Goal: Find specific page/section: Find specific page/section

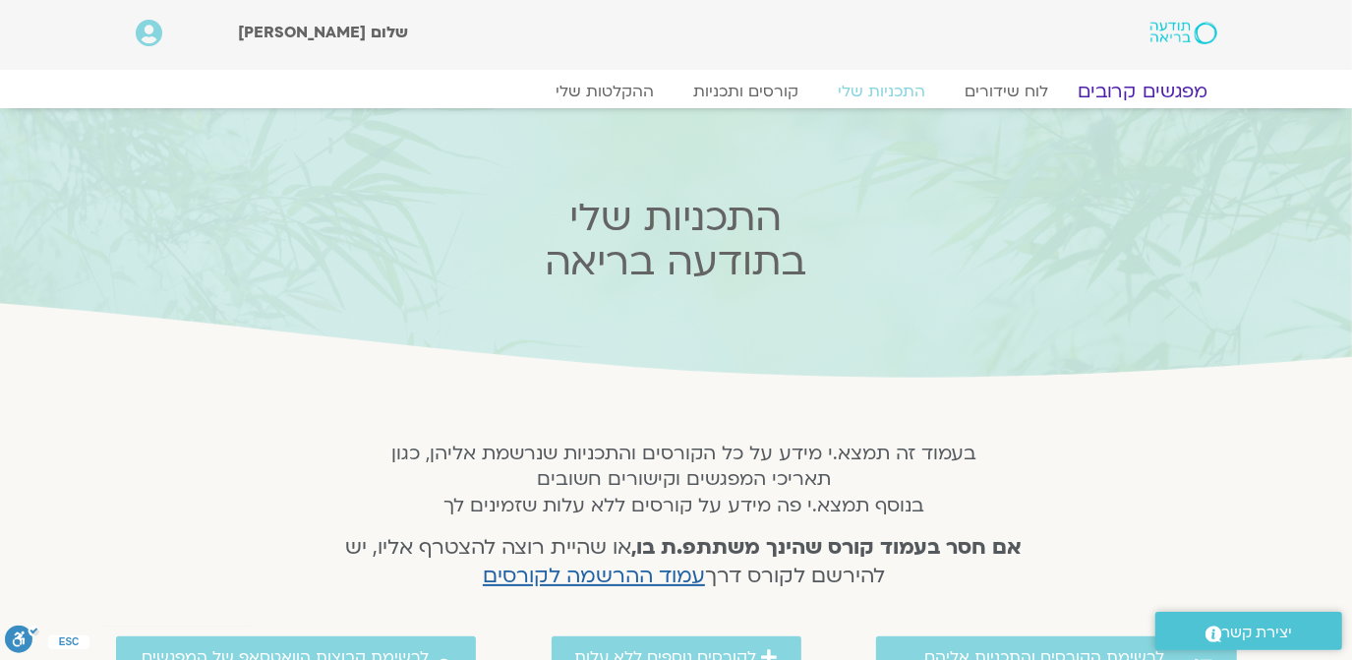
click at [1123, 86] on link "מפגשים קרובים" at bounding box center [1142, 92] width 178 height 24
